Goal: Navigation & Orientation: Go to known website

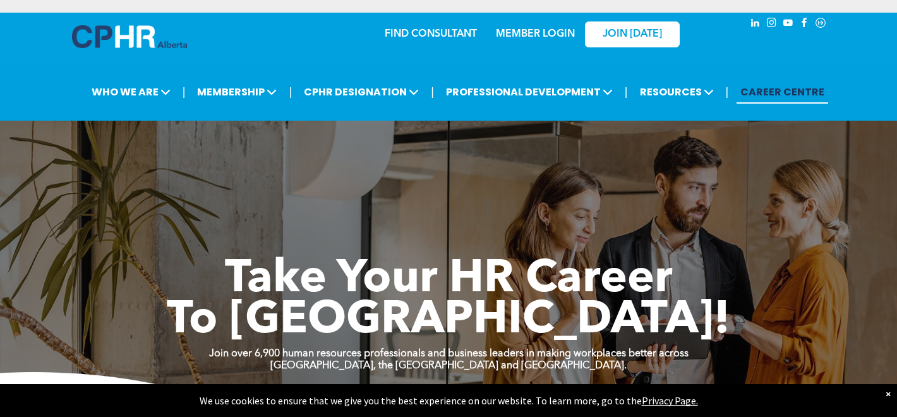
click at [540, 37] on link "MEMBER LOGIN" at bounding box center [535, 34] width 79 height 10
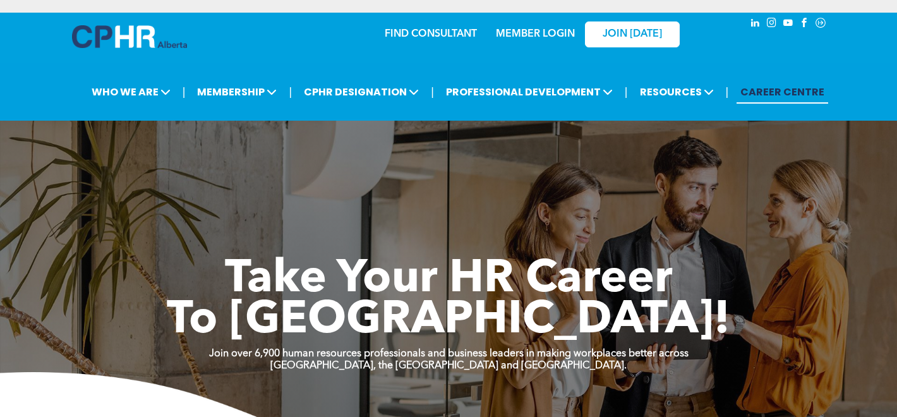
click at [548, 35] on link "MEMBER LOGIN" at bounding box center [535, 34] width 79 height 10
click at [547, 25] on div "MEMBER LOGIN" at bounding box center [536, 30] width 82 height 23
click at [544, 32] on link "MEMBER LOGIN" at bounding box center [535, 34] width 79 height 10
